Goal: Task Accomplishment & Management: Manage account settings

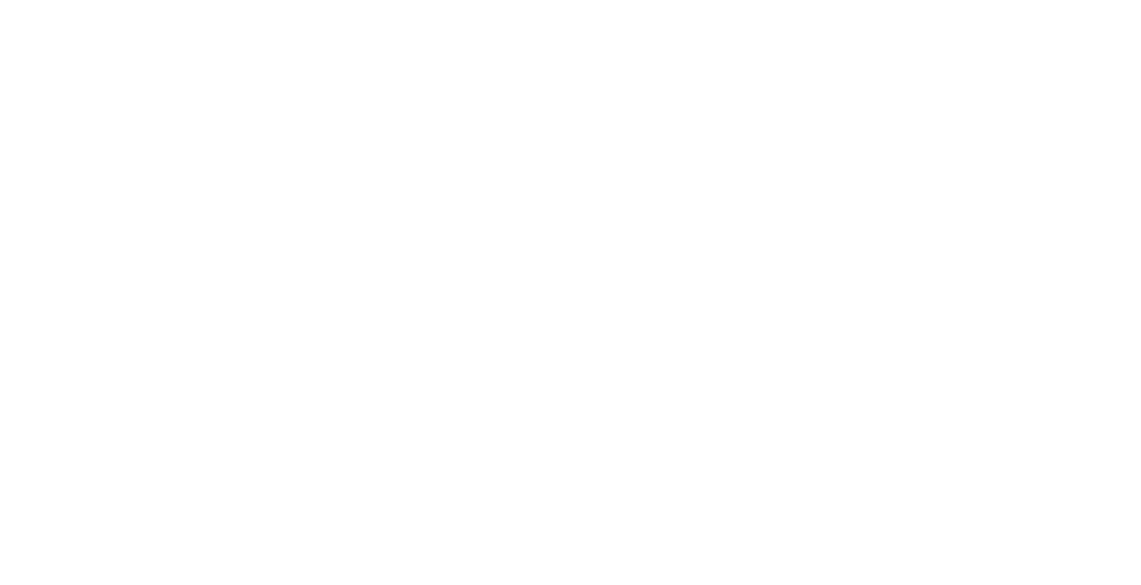
drag, startPoint x: 1097, startPoint y: 1, endPoint x: 666, endPoint y: 42, distance: 433.7
click at [666, 0] on html at bounding box center [570, 0] width 1141 height 0
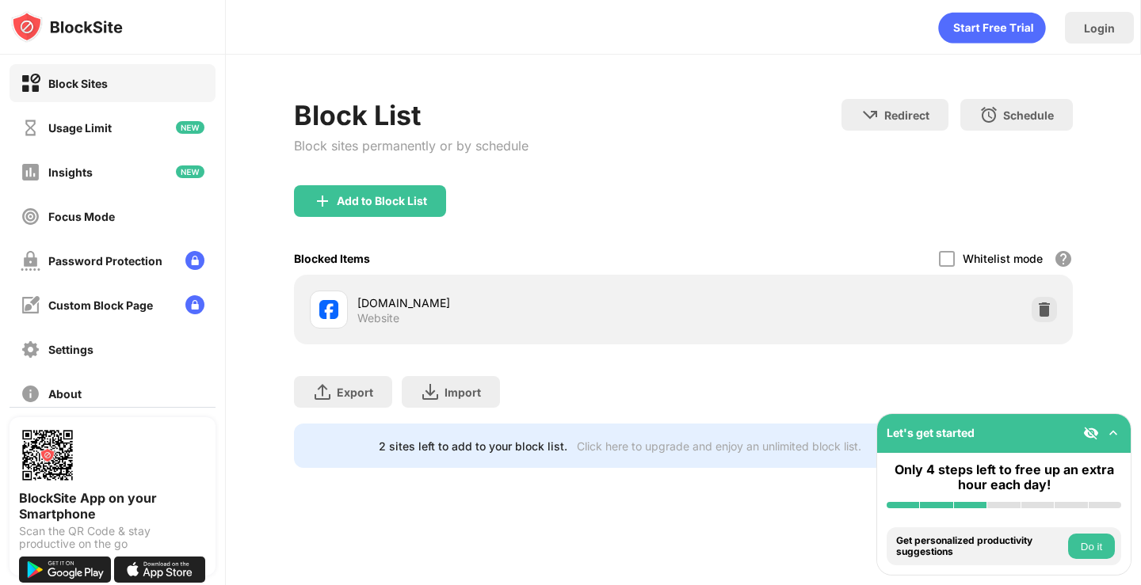
click at [582, 308] on div "[DOMAIN_NAME]" at bounding box center [520, 303] width 326 height 17
click at [1052, 310] on div at bounding box center [1044, 309] width 25 height 25
